Goal: Find specific page/section: Find specific page/section

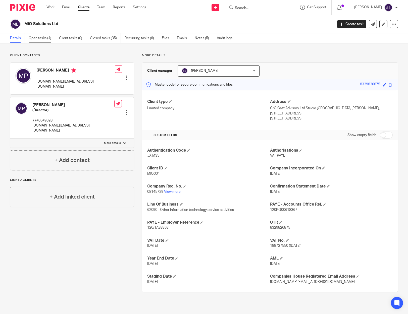
click at [47, 38] on link "Open tasks (4)" at bounding box center [42, 38] width 27 height 10
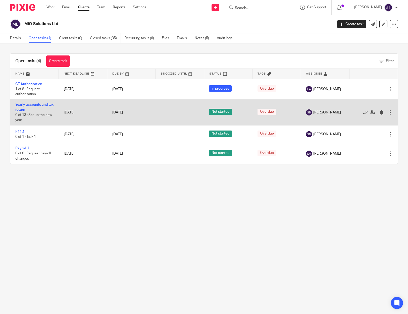
click at [33, 105] on link "Yearly accounts and tax return" at bounding box center [34, 107] width 38 height 9
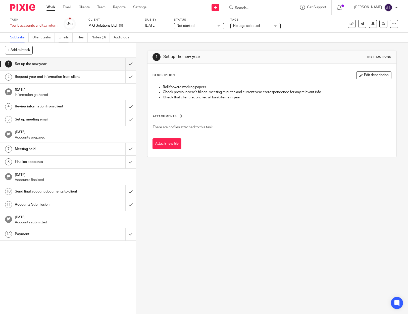
click at [64, 39] on link "Emails" at bounding box center [66, 38] width 14 height 10
